Goal: Check status: Check status

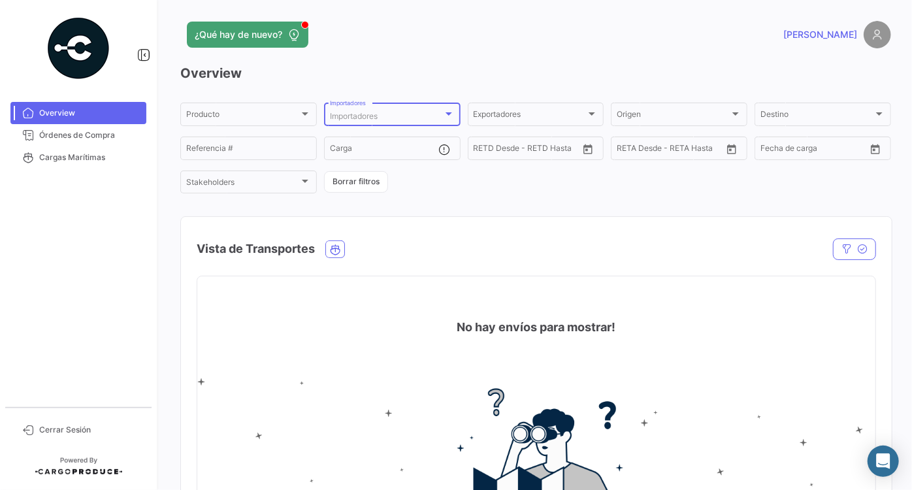
click at [427, 115] on div "Importadores" at bounding box center [386, 116] width 113 height 9
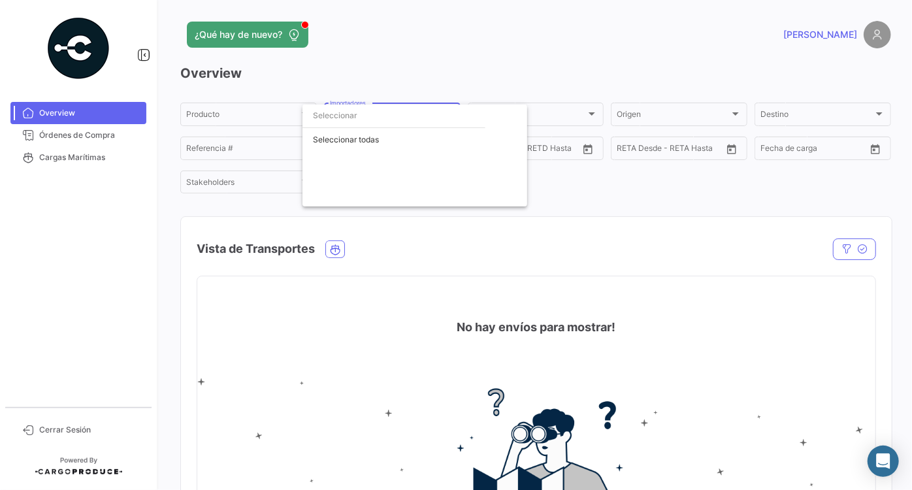
click at [434, 82] on div at bounding box center [456, 245] width 912 height 490
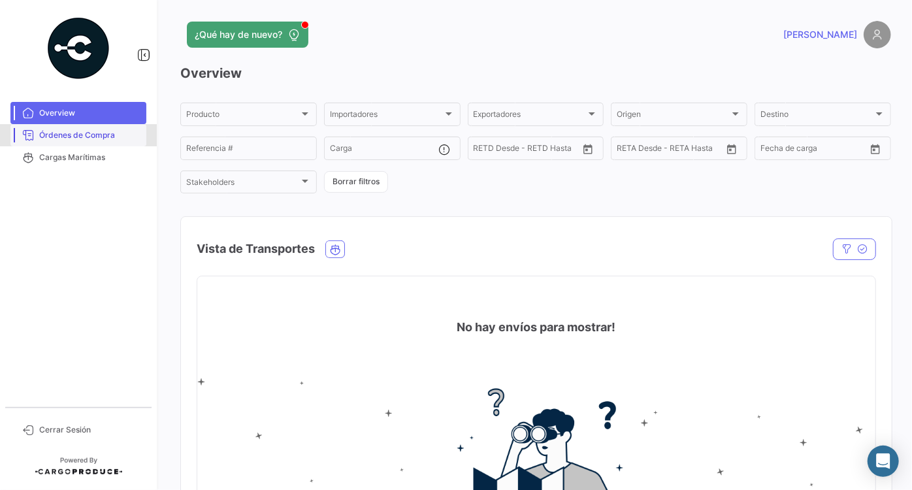
click at [66, 128] on link "Órdenes de Compra" at bounding box center [78, 135] width 136 height 22
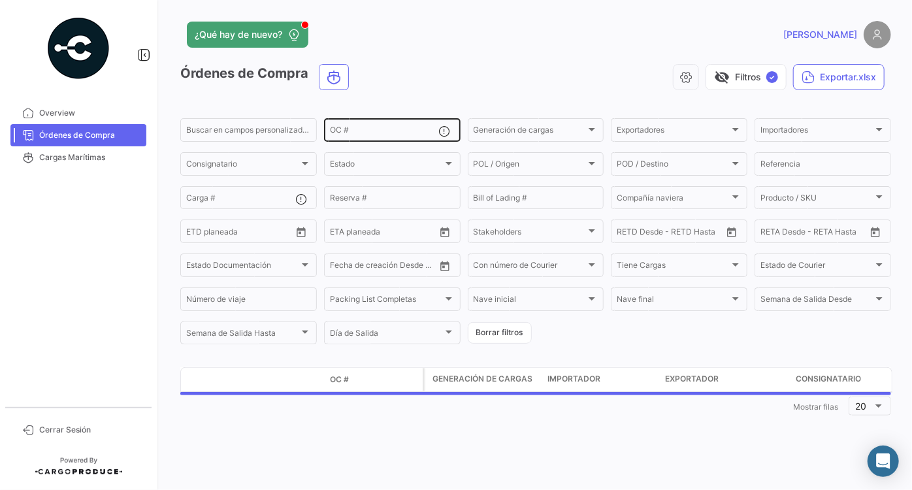
click at [405, 135] on input "OC #" at bounding box center [384, 131] width 109 height 9
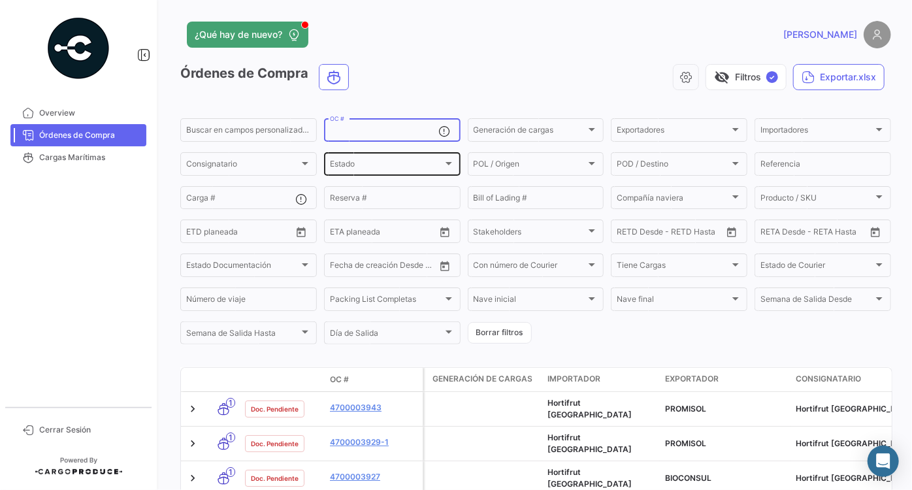
paste input "OP 25-033-HPER"
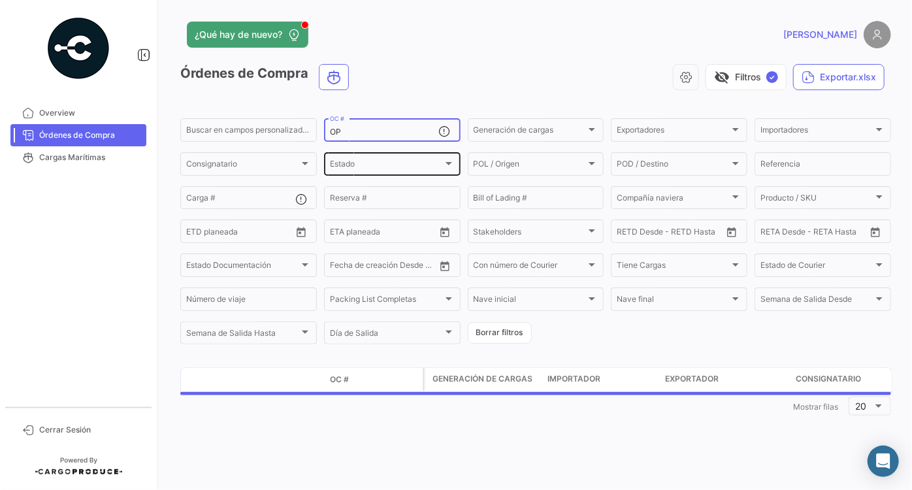
type input "O"
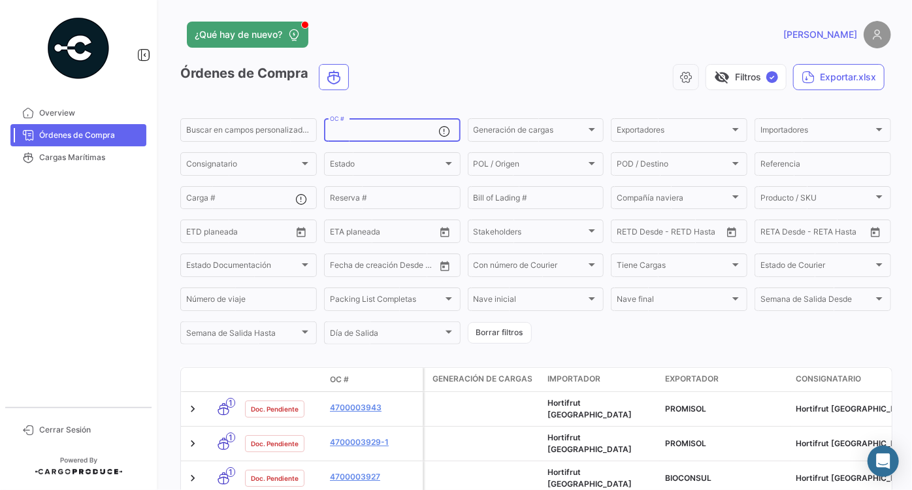
click at [397, 131] on input "OC #" at bounding box center [384, 131] width 109 height 9
paste input "4700003990"
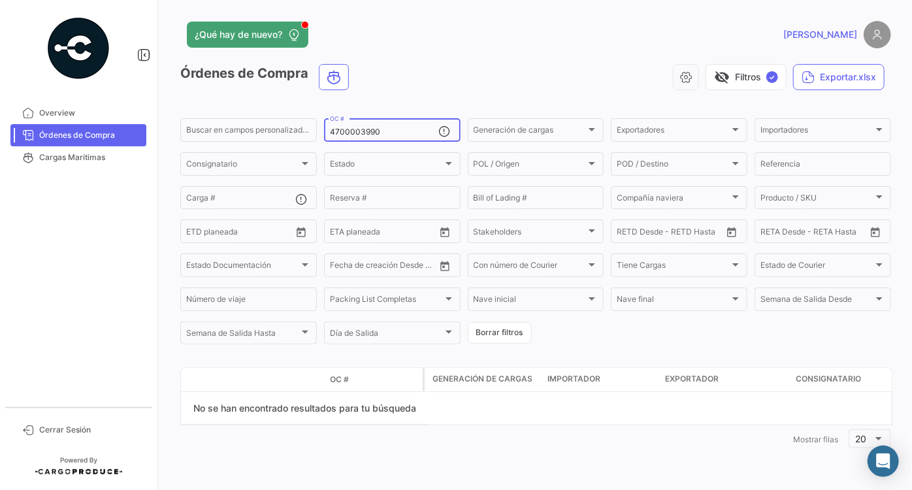
type input "4700003990"
drag, startPoint x: 387, startPoint y: 133, endPoint x: 297, endPoint y: 120, distance: 91.1
click at [317, 125] on form "Buscar en campos personalizados... 4700003990 OC # Generación de cargas Generac…" at bounding box center [535, 231] width 711 height 230
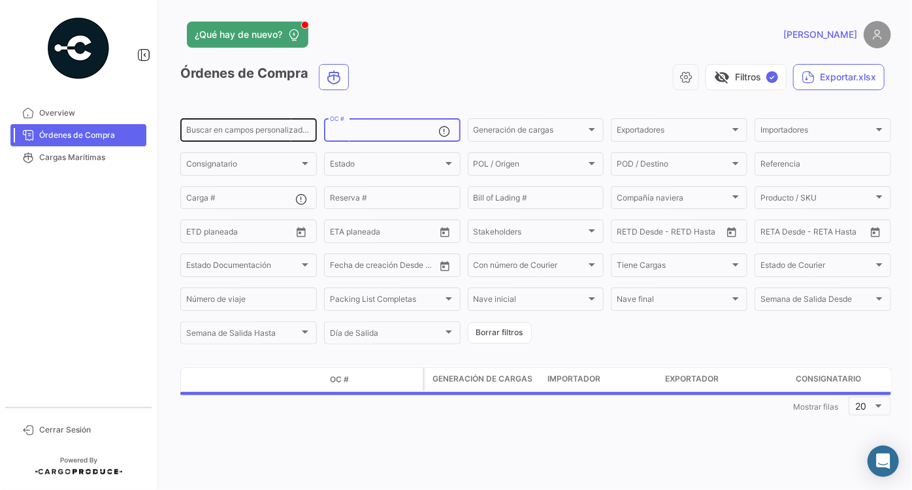
paste input "4700003992"
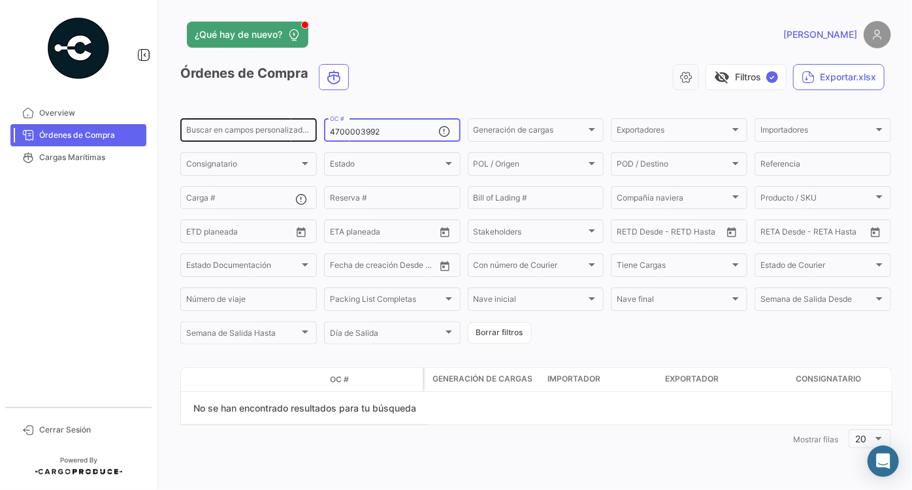
type input "4700003992"
click at [331, 130] on input "4700003992" at bounding box center [384, 131] width 109 height 9
drag, startPoint x: 346, startPoint y: 124, endPoint x: 259, endPoint y: 116, distance: 87.9
click at [0, 0] on div "Buscar en campos personalizados... 4700003992 OC # Generación de cargas Generac…" at bounding box center [0, 0] width 0 height 0
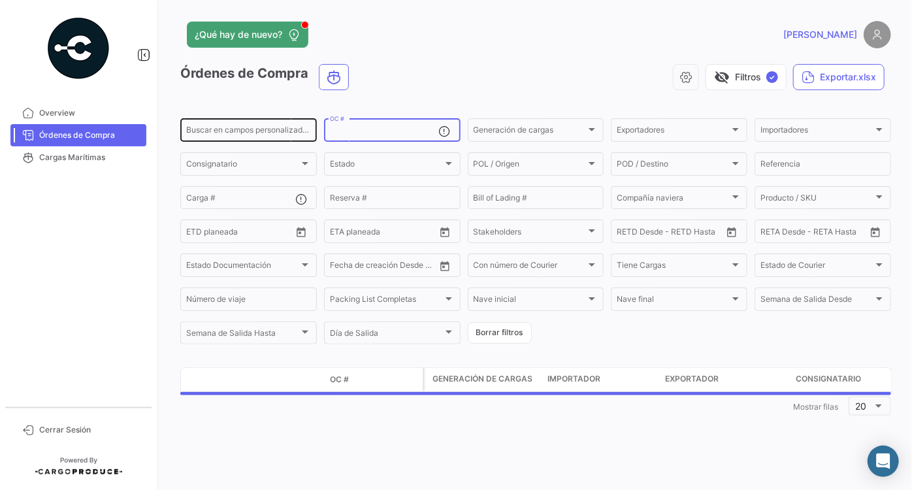
paste input "4700003998-3"
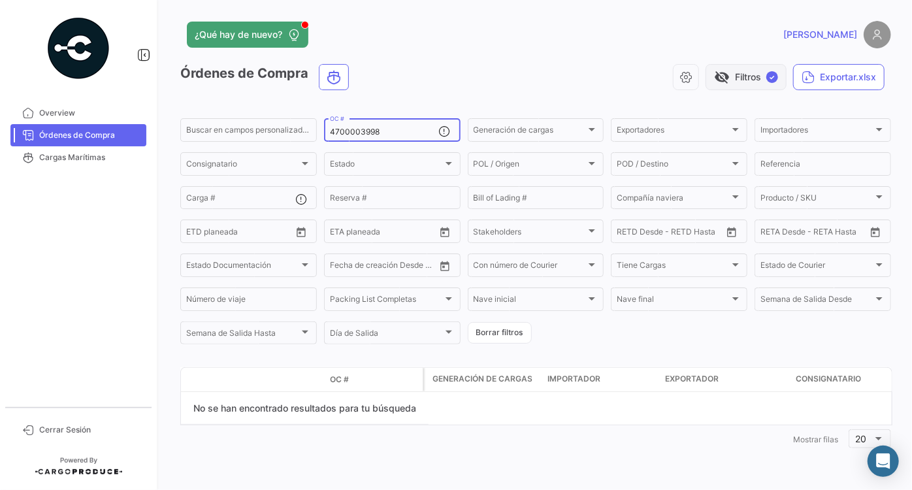
type input "4700003998"
click at [771, 72] on span "✓" at bounding box center [772, 77] width 12 height 12
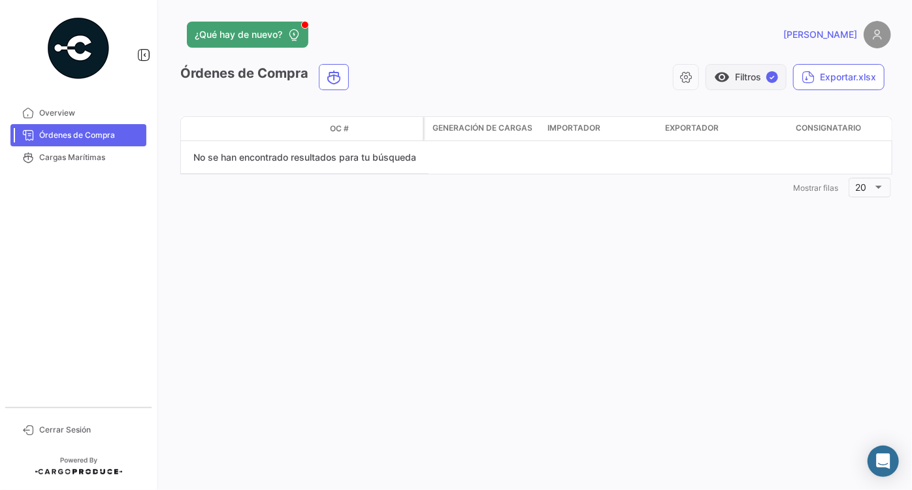
click at [771, 72] on span "✓" at bounding box center [772, 77] width 12 height 12
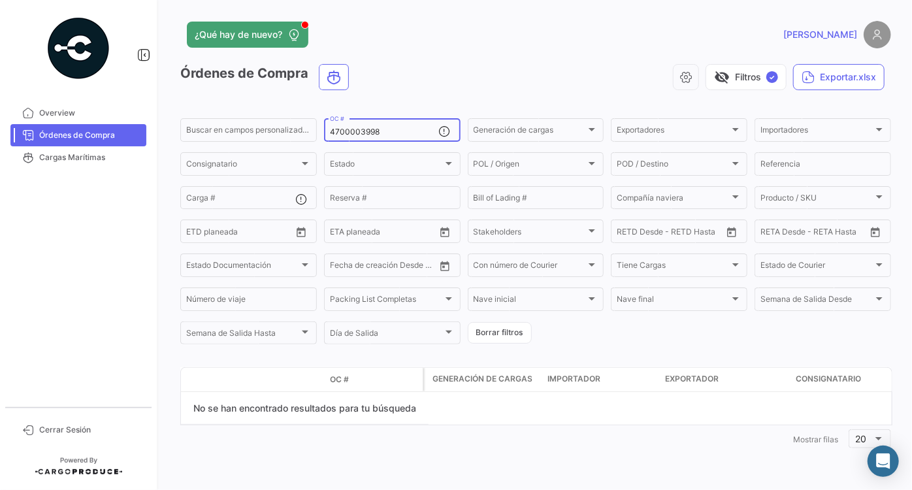
click at [404, 129] on input "4700003998" at bounding box center [384, 131] width 109 height 9
click at [450, 135] on mat-icon at bounding box center [447, 133] width 16 height 16
click at [450, 136] on mat-icon at bounding box center [447, 133] width 16 height 16
click at [447, 131] on mat-icon at bounding box center [447, 133] width 16 height 16
click at [346, 382] on span "OC #" at bounding box center [339, 380] width 19 height 12
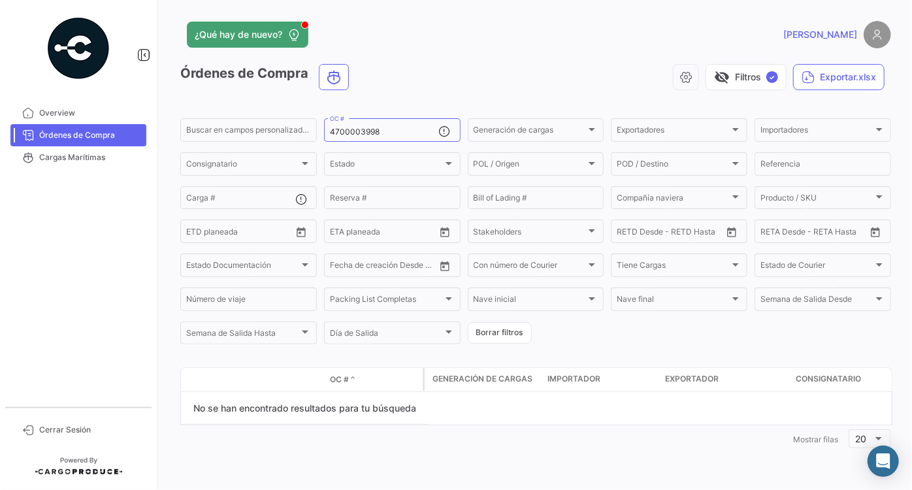
click at [343, 376] on span "OC #" at bounding box center [339, 380] width 19 height 12
click at [395, 132] on input "4700003998" at bounding box center [384, 131] width 109 height 9
drag, startPoint x: 398, startPoint y: 133, endPoint x: 293, endPoint y: 126, distance: 105.4
click at [0, 0] on div "Buscar en campos personalizados... 4700003998 OC # Generación de cargas Generac…" at bounding box center [0, 0] width 0 height 0
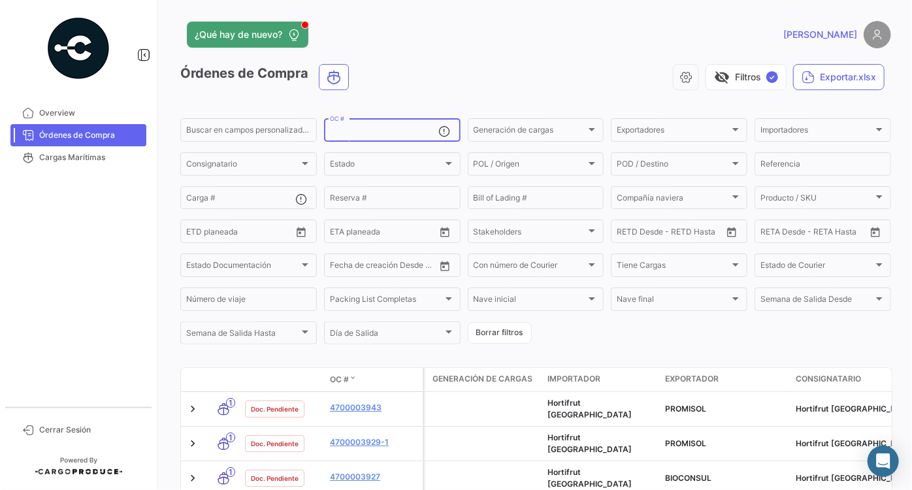
paste input "4700004021"
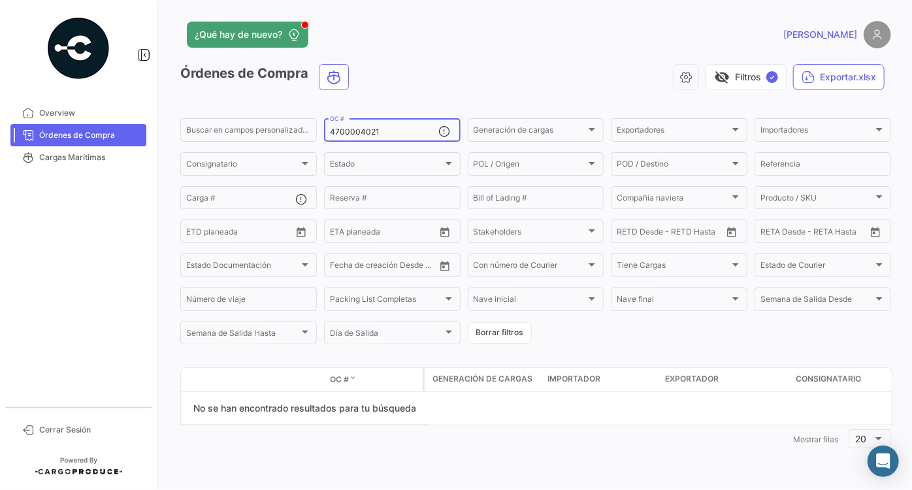
type input "4700004021"
drag, startPoint x: 363, startPoint y: 128, endPoint x: 327, endPoint y: 106, distance: 41.9
click at [0, 0] on div "Buscar en campos personalizados... 4700004021 OC # Generación de cargas Generac…" at bounding box center [0, 0] width 0 height 0
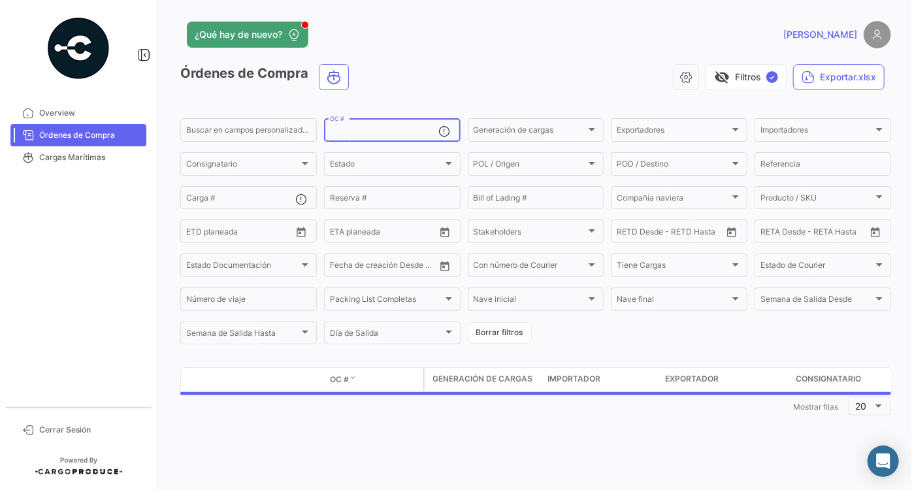
paste input "4700003998-4"
type input "4"
